Goal: Task Accomplishment & Management: Complete application form

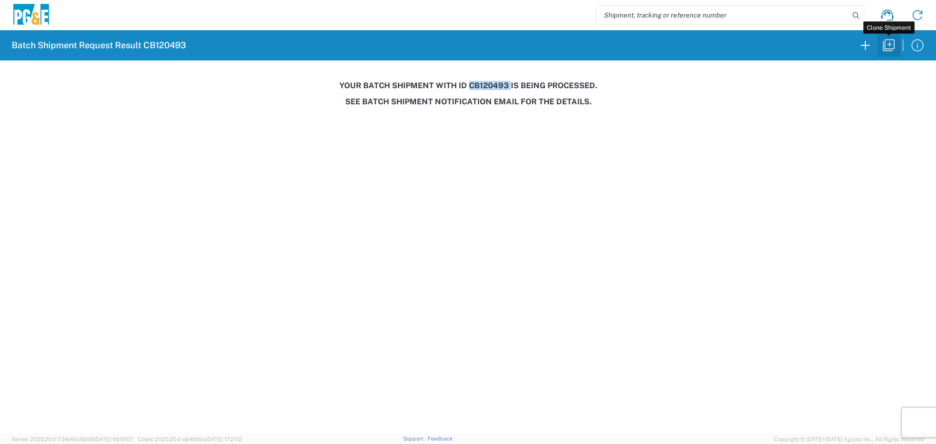
click at [890, 43] on icon "button" at bounding box center [889, 46] width 16 height 16
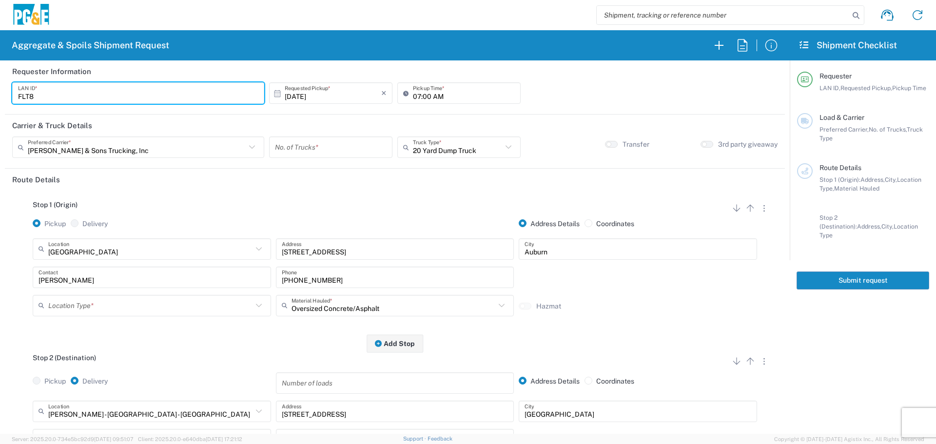
click at [88, 85] on input "FLT8" at bounding box center [138, 93] width 240 height 17
type input "F"
type input "JT48"
click at [413, 94] on input "07:00 AM" at bounding box center [464, 93] width 102 height 17
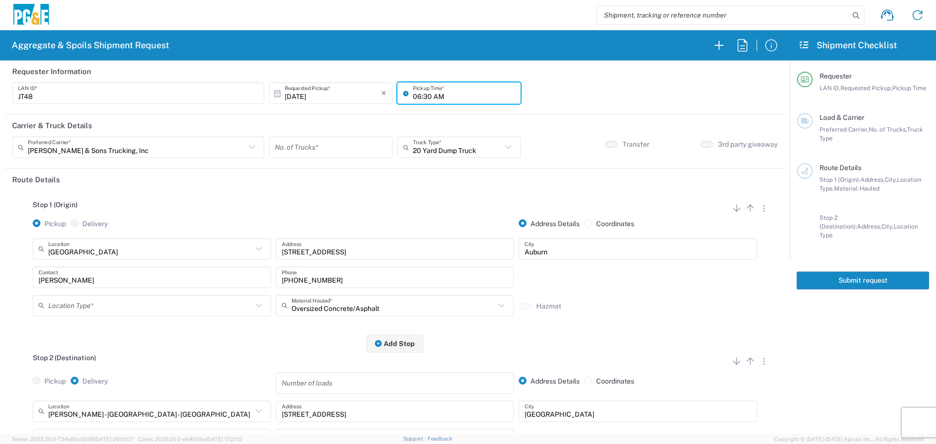
type input "06:30 AM"
click at [181, 146] on input "text" at bounding box center [137, 147] width 218 height 17
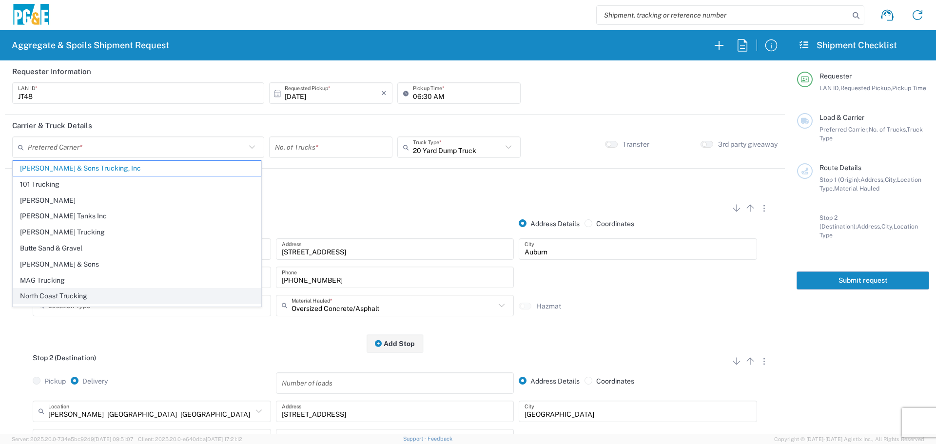
click at [71, 289] on span "North Coast Trucking" at bounding box center [137, 296] width 248 height 15
type input "North Coast Trucking"
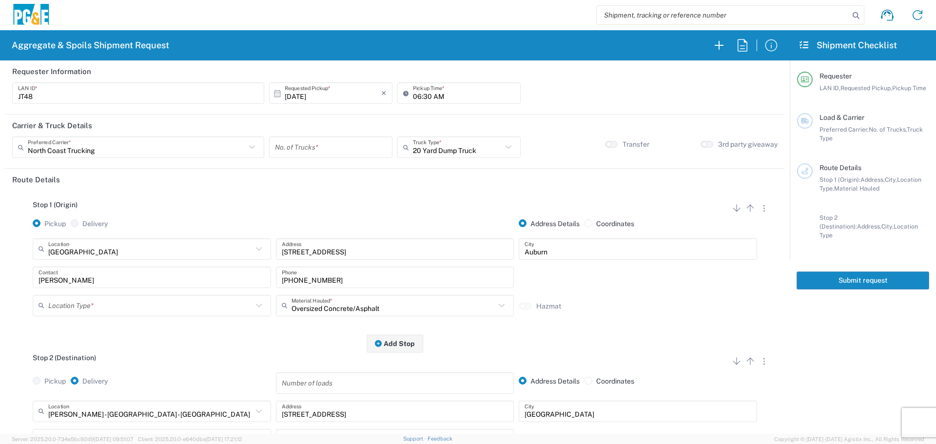
click at [338, 149] on input "number" at bounding box center [331, 147] width 112 height 17
type input "3"
drag, startPoint x: 414, startPoint y: 146, endPoint x: 420, endPoint y: 150, distance: 6.4
click at [414, 147] on input "text" at bounding box center [457, 147] width 89 height 17
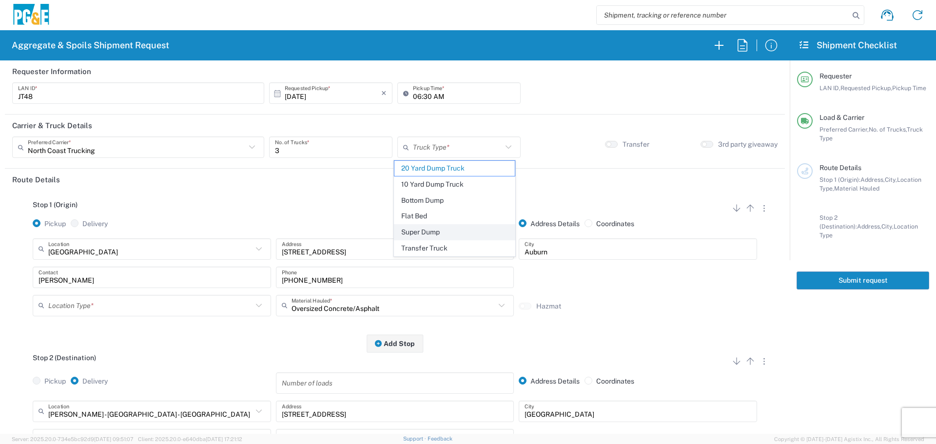
click at [414, 229] on span "Super Dump" at bounding box center [454, 232] width 120 height 15
type input "Super Dump"
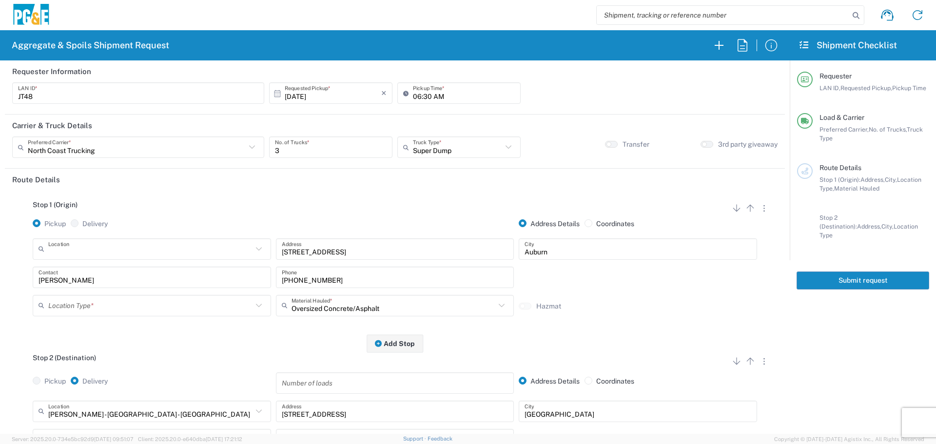
click at [155, 244] on input "text" at bounding box center [150, 248] width 204 height 17
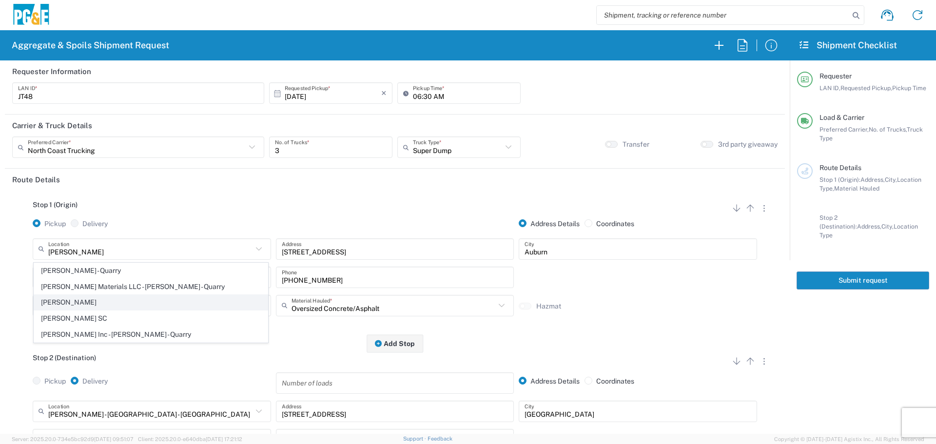
click at [82, 304] on span "[PERSON_NAME]" at bounding box center [150, 302] width 233 height 15
type input "[PERSON_NAME]"
type input "[STREET_ADDRESS]"
type input "[PERSON_NAME]"
type input "Business No Loading Dock"
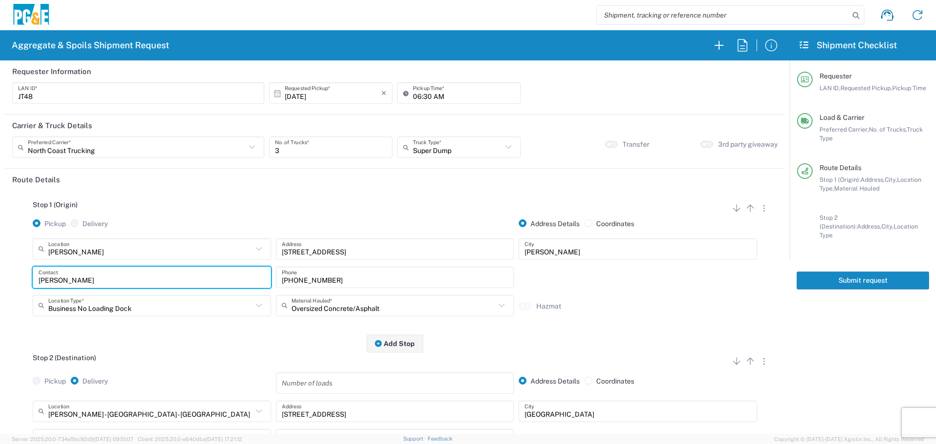
drag, startPoint x: 109, startPoint y: 283, endPoint x: 0, endPoint y: 279, distance: 108.8
click at [0, 279] on form "Requester Information JT48 LAN ID * [DATE] × Requested Pickup * Cancel Apply 06…" at bounding box center [395, 246] width 790 height 373
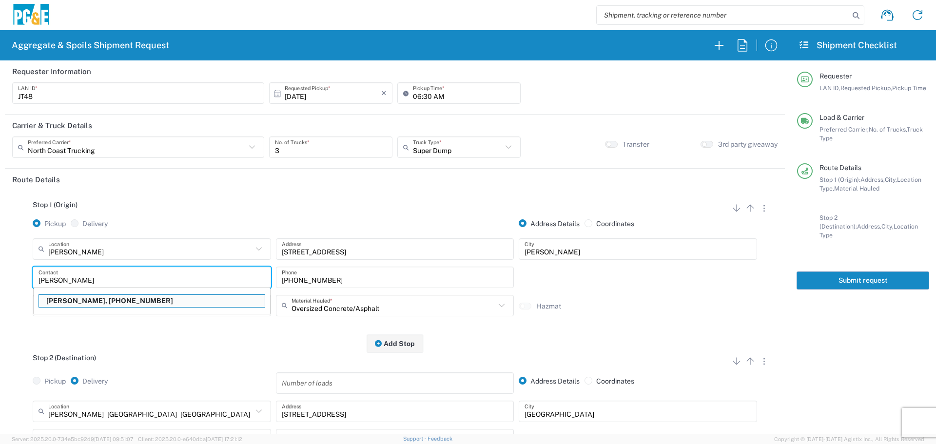
type input "[PERSON_NAME]"
type input "[PHONE_NUMBER]"
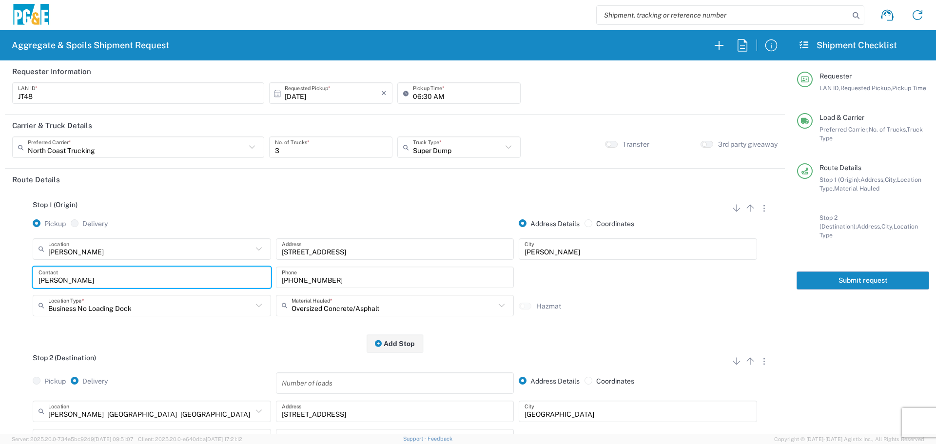
type input "[PERSON_NAME]"
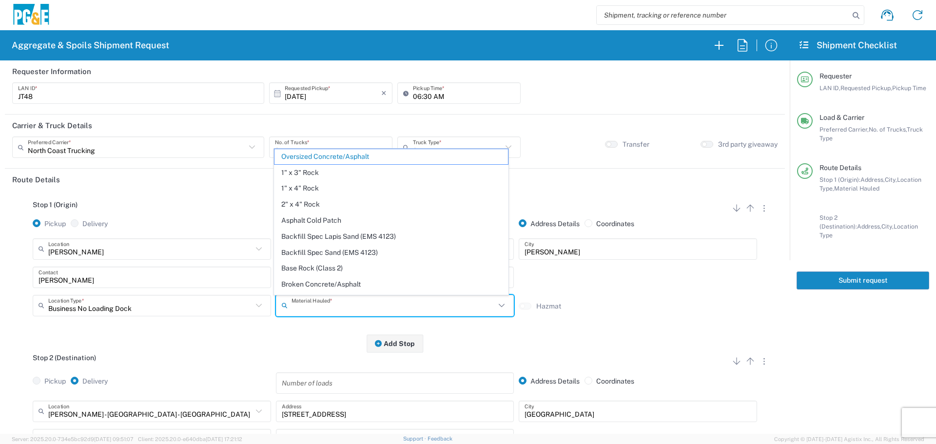
click at [393, 306] on input "text" at bounding box center [393, 305] width 204 height 17
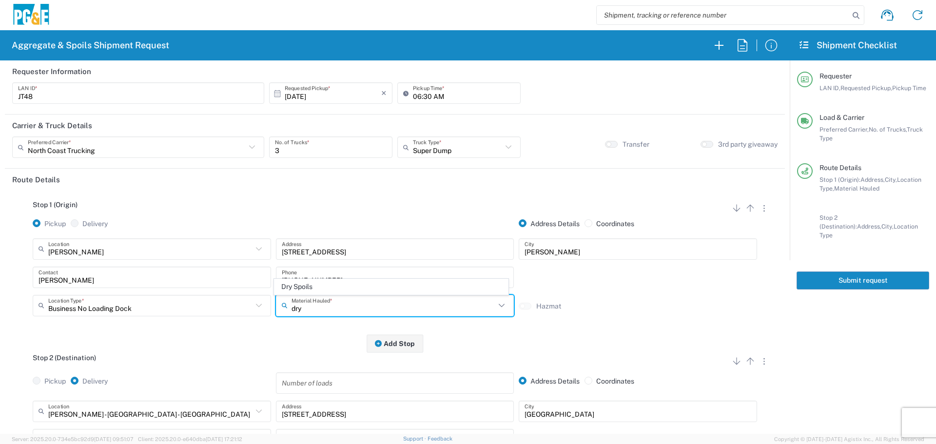
type input "dry"
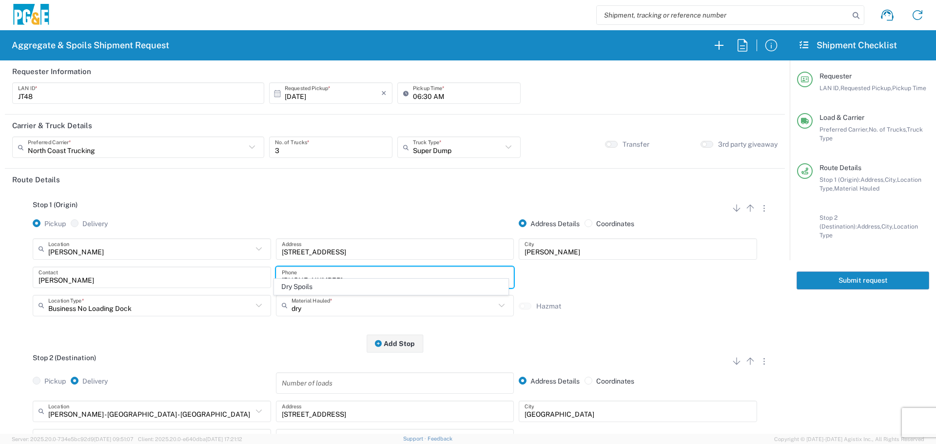
click at [315, 277] on input "[PHONE_NUMBER]" at bounding box center [395, 277] width 227 height 17
click at [308, 310] on input "Oversized Concrete/Asphalt" at bounding box center [393, 305] width 204 height 17
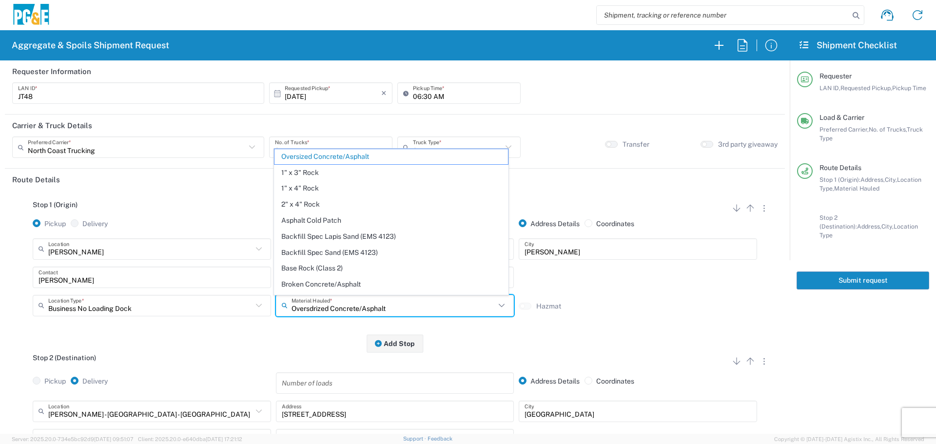
type input "Oversdryized Concrete/Asphalt"
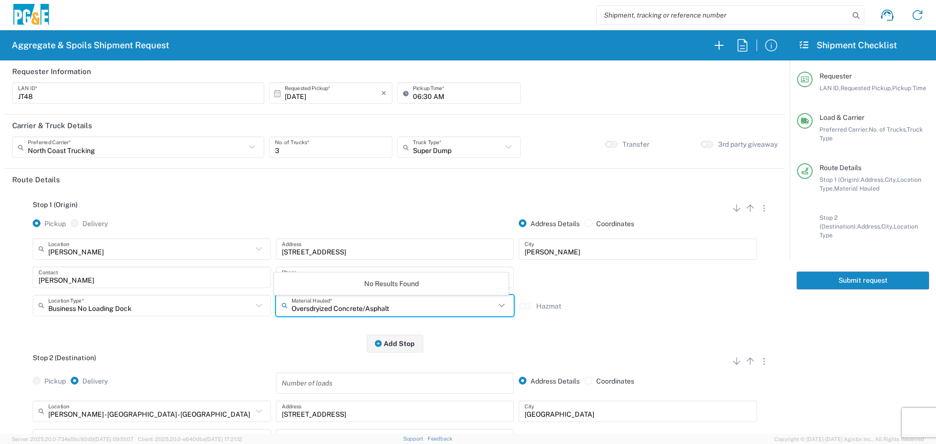
drag, startPoint x: 408, startPoint y: 311, endPoint x: 101, endPoint y: 309, distance: 307.1
click at [101, 309] on div "Business No Loading Dock Location Type * Business No Loading Dock Business (Gen…" at bounding box center [394, 309] width 729 height 28
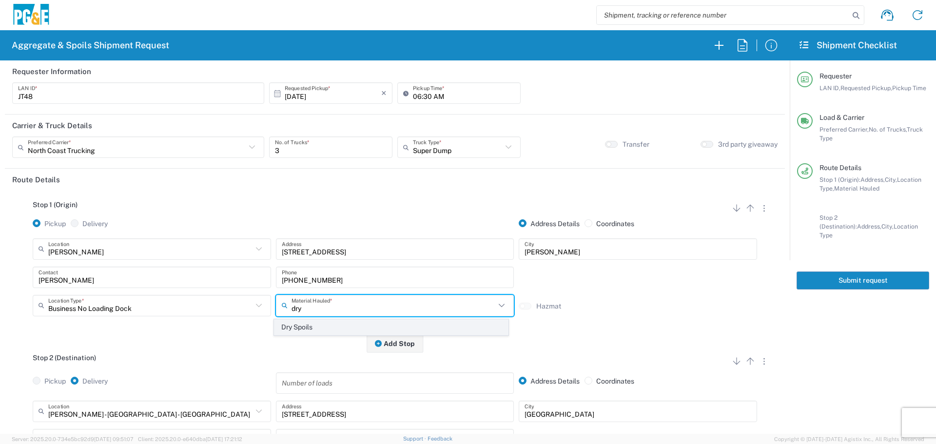
click at [292, 324] on span "Dry Spoils" at bounding box center [390, 327] width 233 height 15
type input "Dry Spoils"
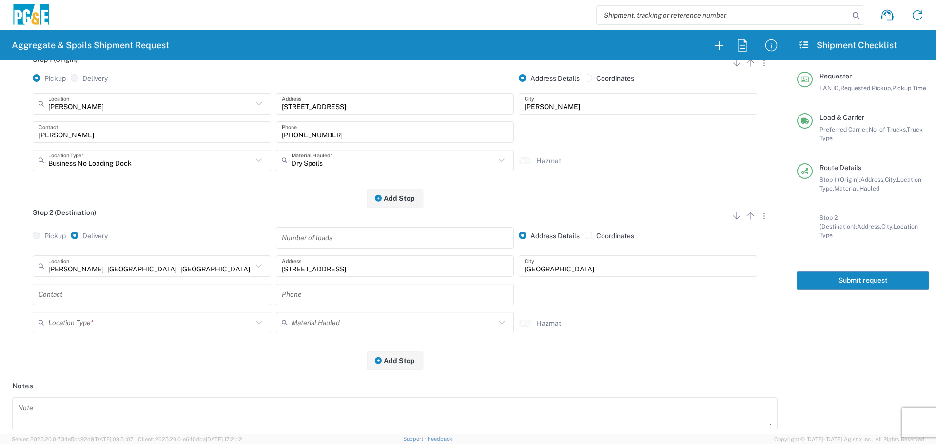
scroll to position [146, 0]
click at [189, 273] on input "text" at bounding box center [150, 264] width 204 height 17
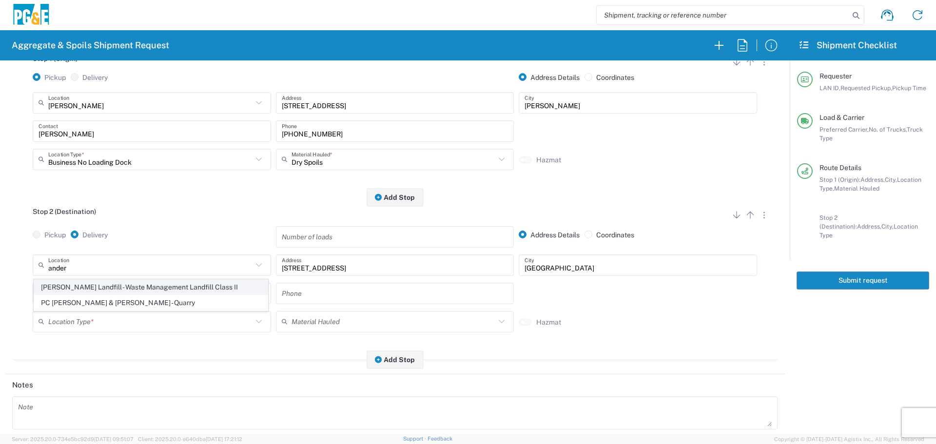
click at [178, 290] on span "[PERSON_NAME] Landfill - Waste Management Landfill Class II" at bounding box center [150, 287] width 233 height 15
type input "[PERSON_NAME] Landfill - Waste Management Landfill Class II"
type input "[STREET_ADDRESS]"
type input "[PERSON_NAME]"
type input "Landfill"
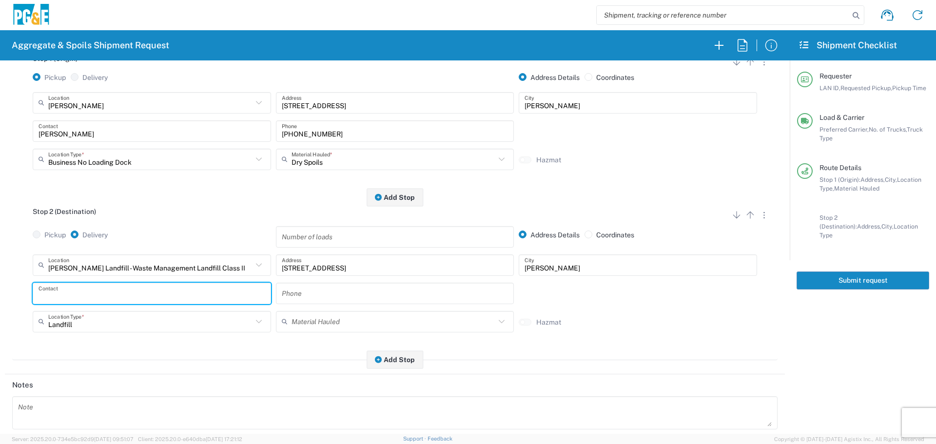
drag, startPoint x: 97, startPoint y: 292, endPoint x: 0, endPoint y: 291, distance: 96.5
click at [0, 291] on form "Requester Information JT48 LAN ID * [DATE] × Requested Pickup * Cancel Apply 06…" at bounding box center [395, 246] width 790 height 373
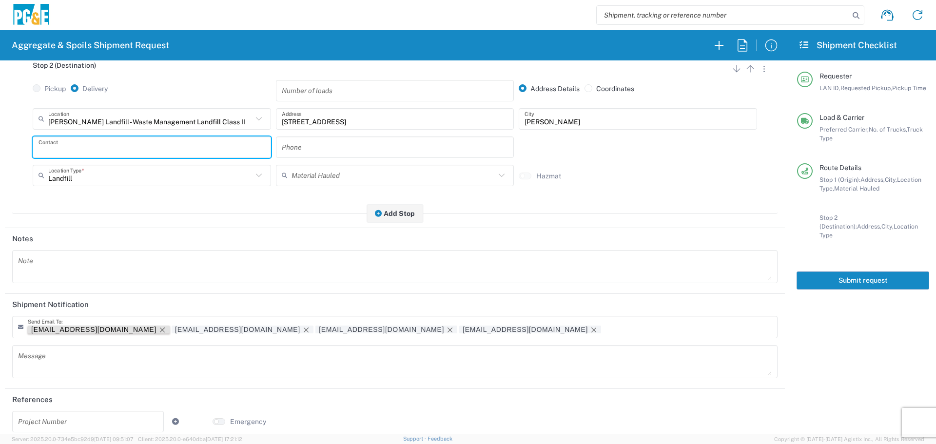
scroll to position [303, 0]
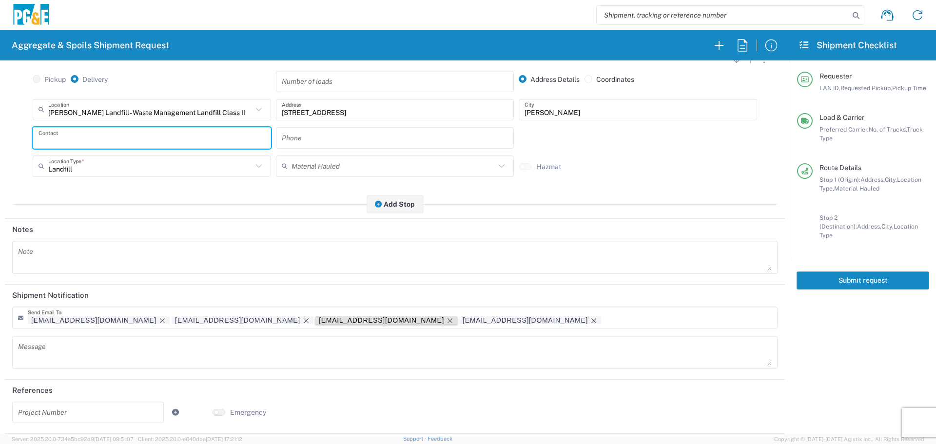
click at [446, 322] on icon "Remove tag" at bounding box center [450, 321] width 8 height 8
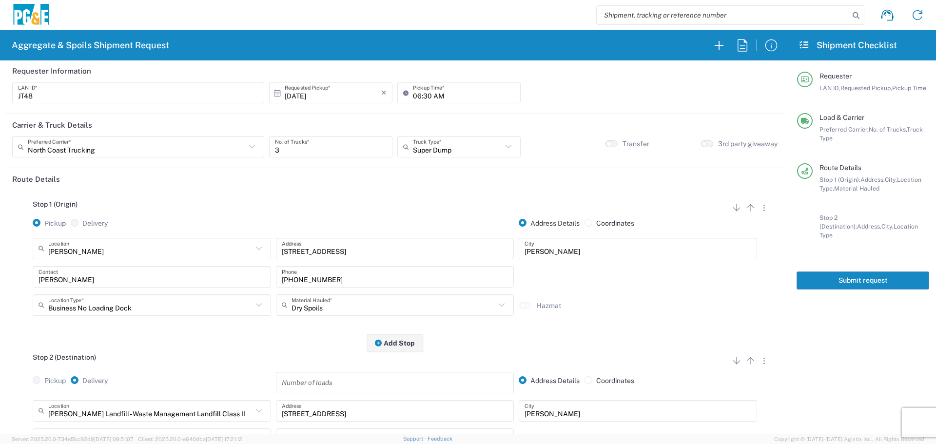
scroll to position [0, 0]
click at [872, 275] on button "Submit request" at bounding box center [862, 281] width 133 height 18
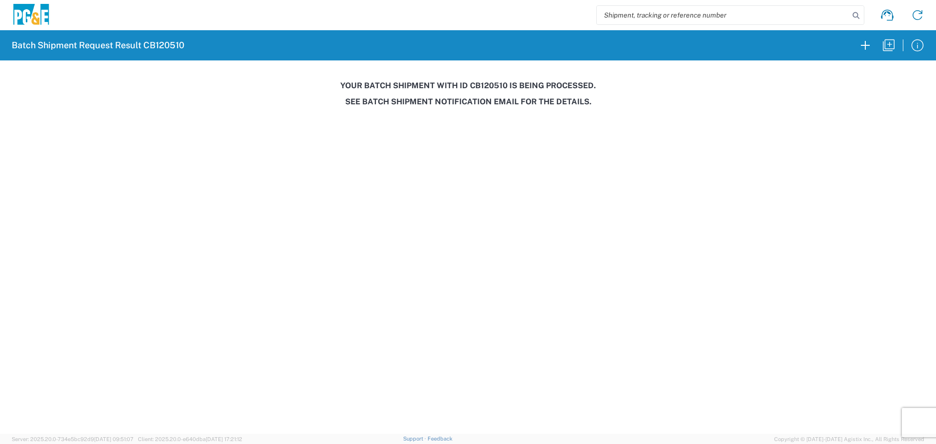
click at [488, 88] on h3 "Your batch shipment with id CB120510 is being processed." at bounding box center [468, 85] width 922 height 9
copy h3 "CB120510"
